Goal: Task Accomplishment & Management: Manage account settings

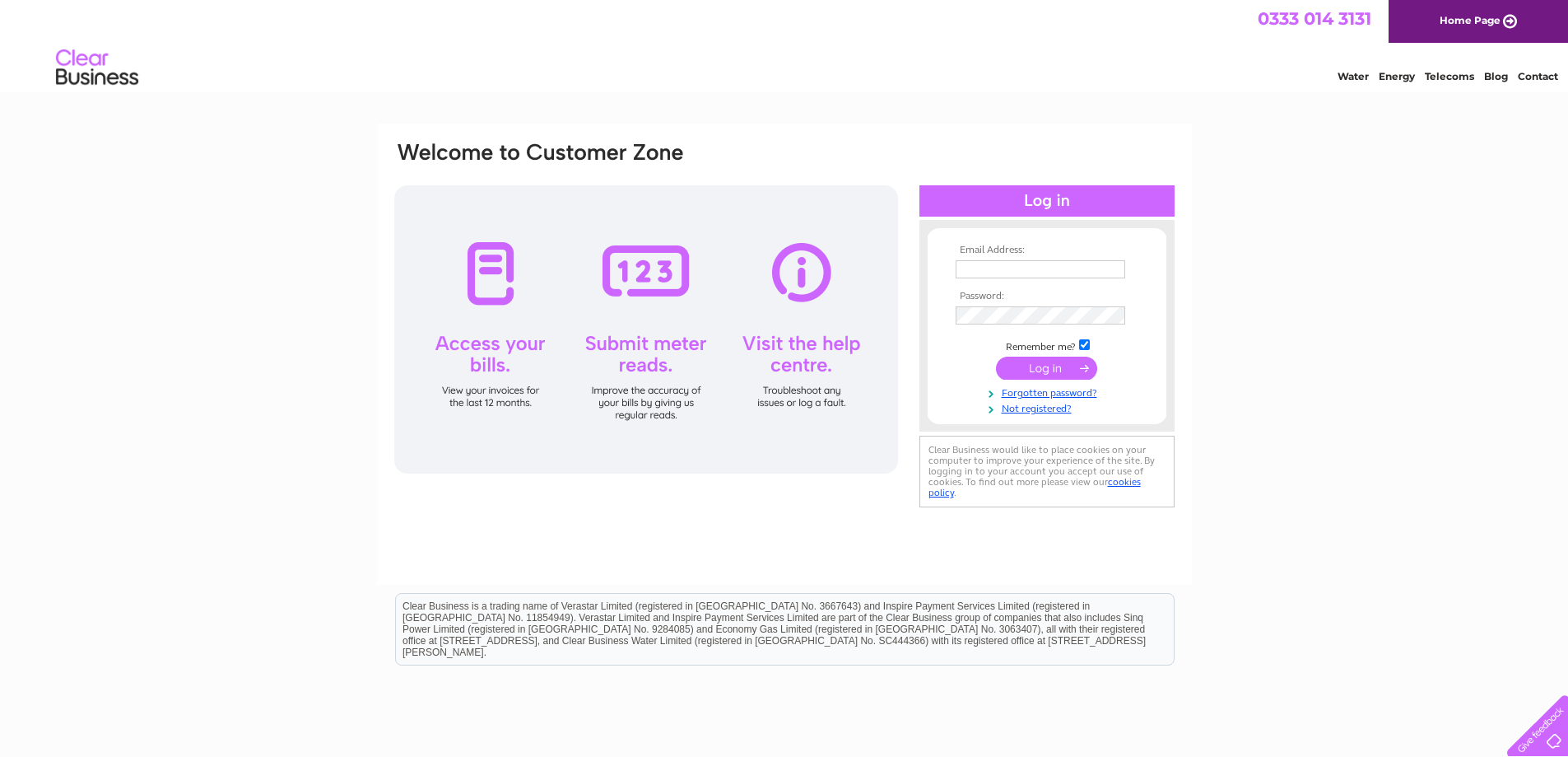
type input "littlefatbutcher@btinternet.com"
click at [1036, 368] on input "submit" at bounding box center [1047, 368] width 101 height 23
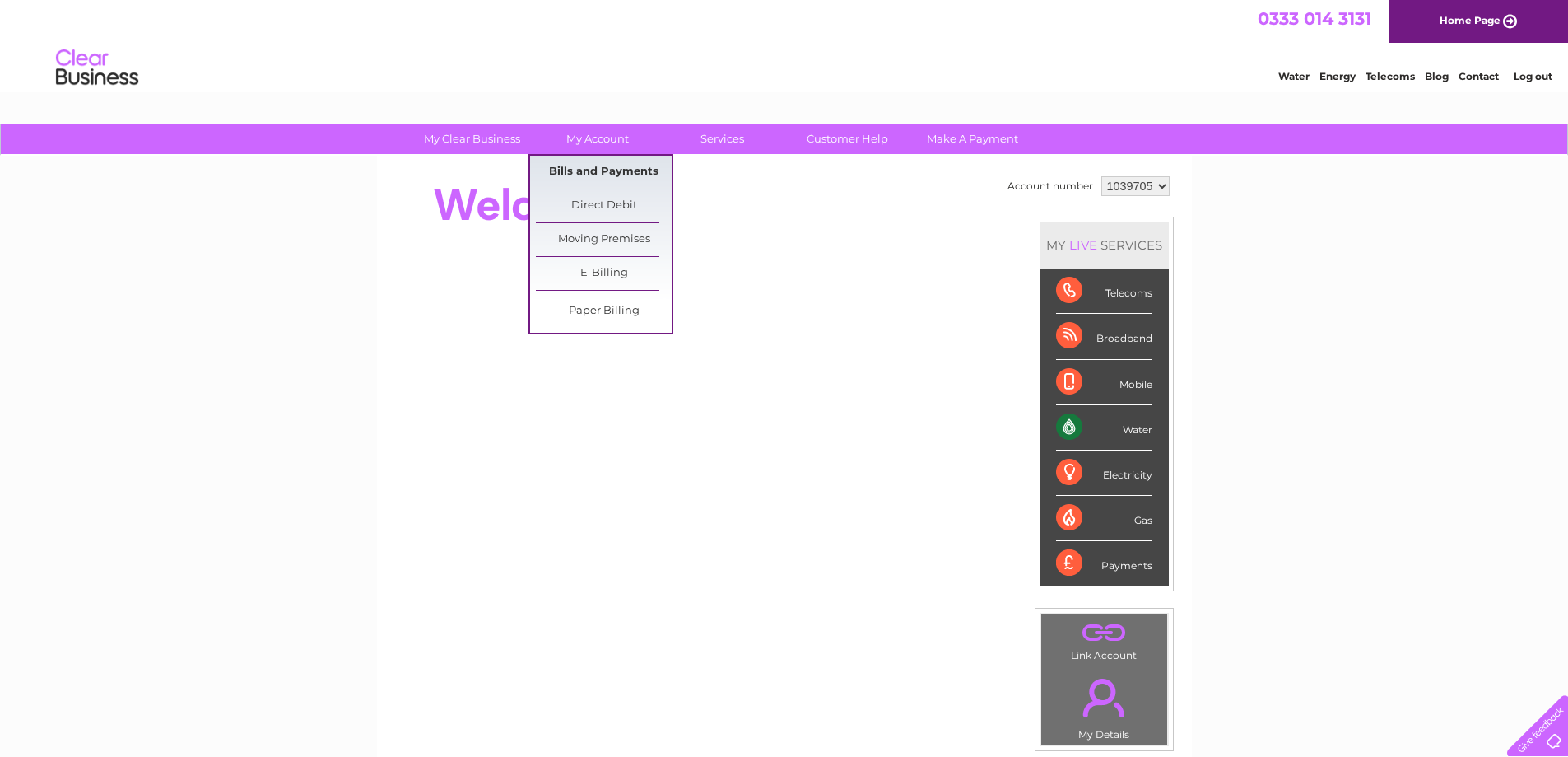
click at [623, 171] on link "Bills and Payments" at bounding box center [604, 172] width 136 height 33
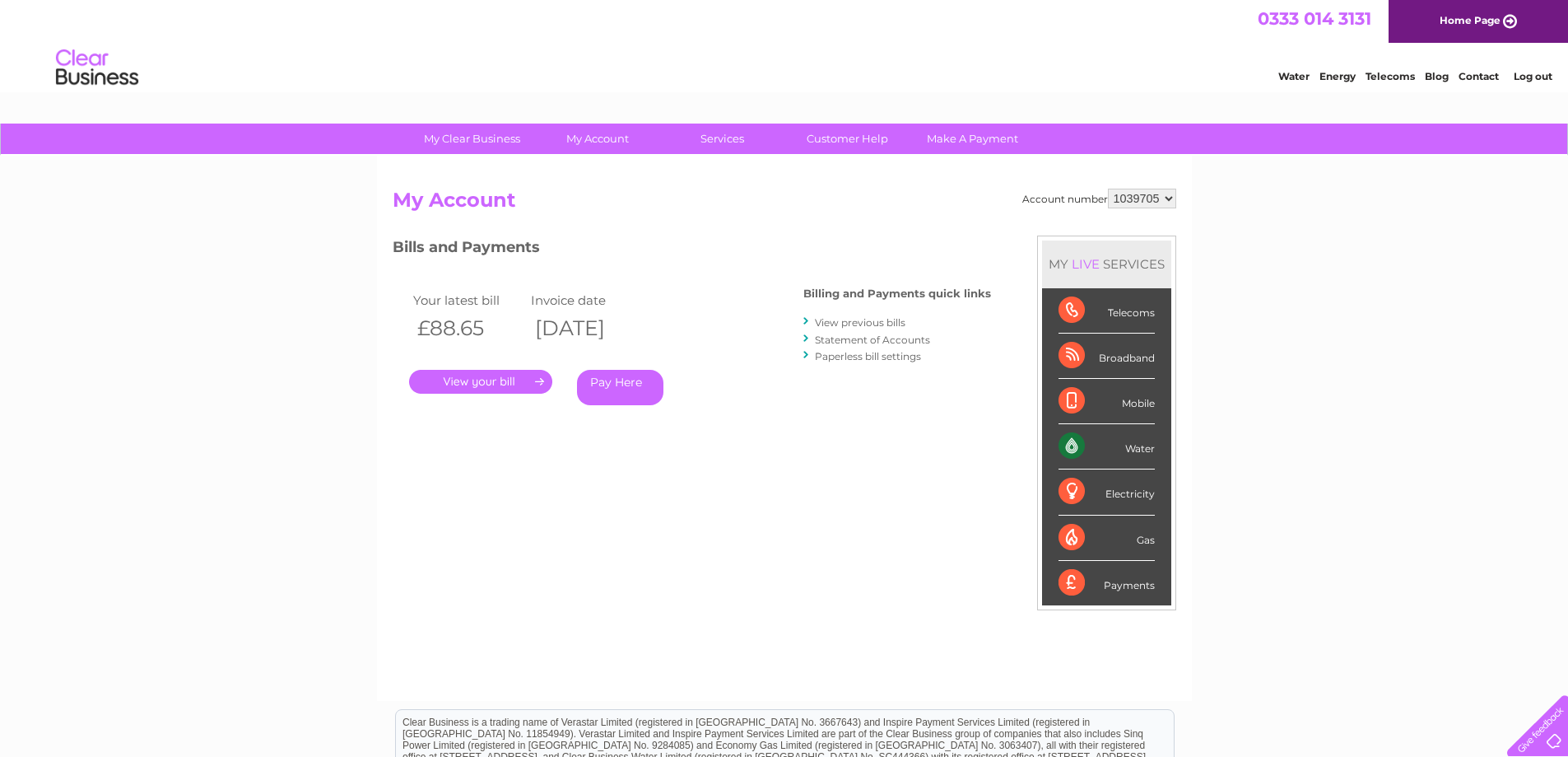
click at [508, 386] on link "." at bounding box center [481, 382] width 143 height 24
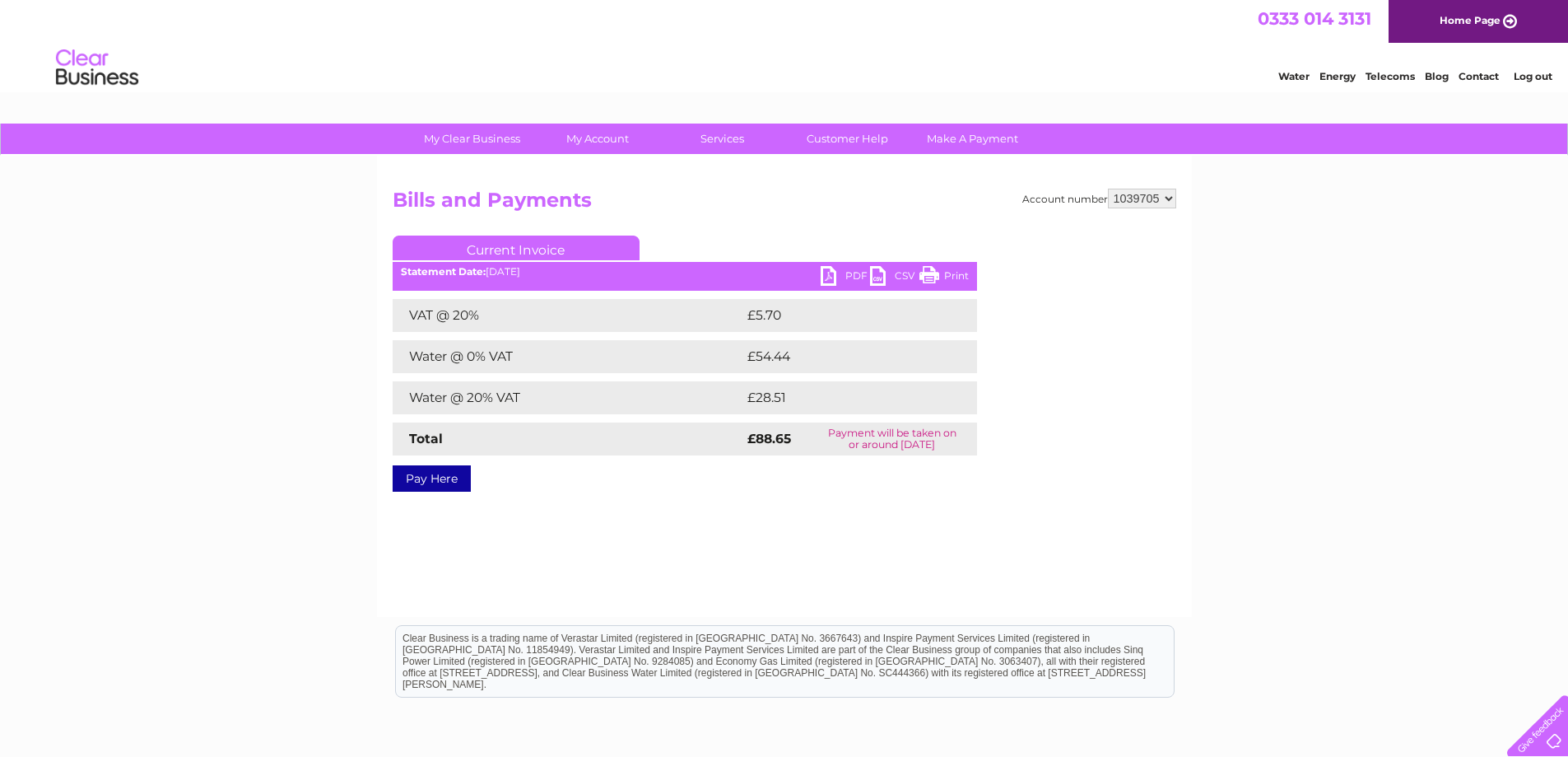
click at [847, 272] on link "PDF" at bounding box center [846, 278] width 50 height 24
